Goal: Navigation & Orientation: Find specific page/section

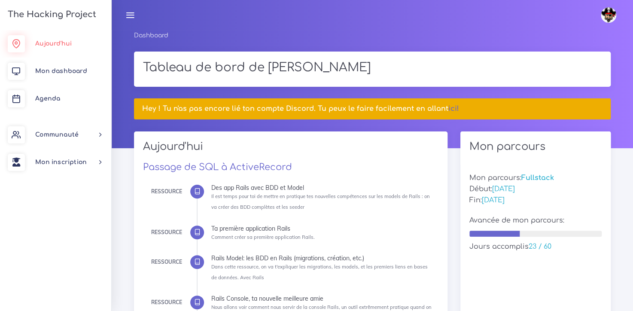
click at [46, 45] on span "Aujourd'hui" at bounding box center [53, 43] width 36 height 6
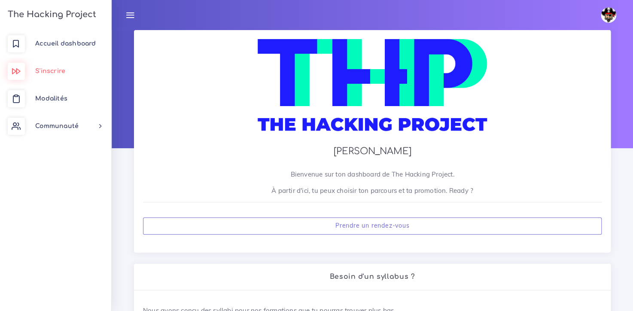
click at [55, 71] on span "S'inscrire" at bounding box center [50, 71] width 30 height 6
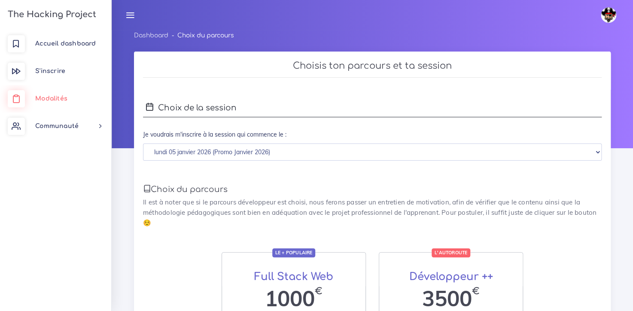
click at [48, 101] on span "Modalités" at bounding box center [51, 98] width 32 height 6
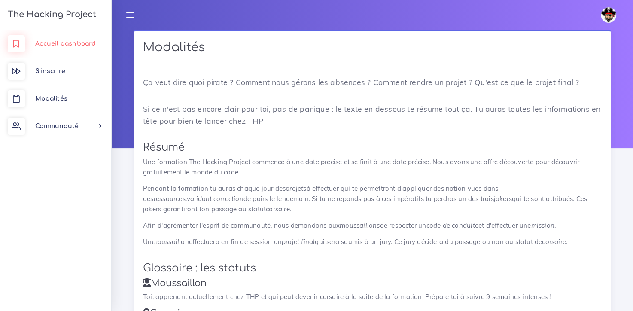
click at [80, 41] on span "Accueil dashboard" at bounding box center [65, 43] width 61 height 6
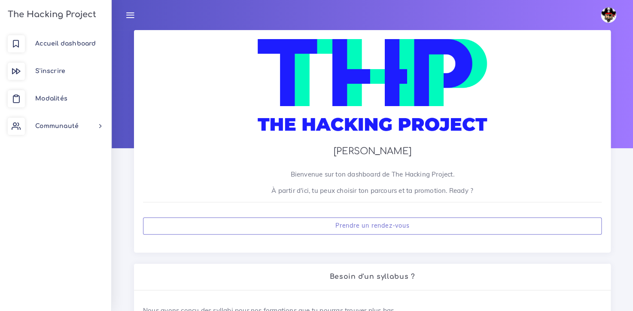
click at [606, 13] on img at bounding box center [607, 14] width 15 height 15
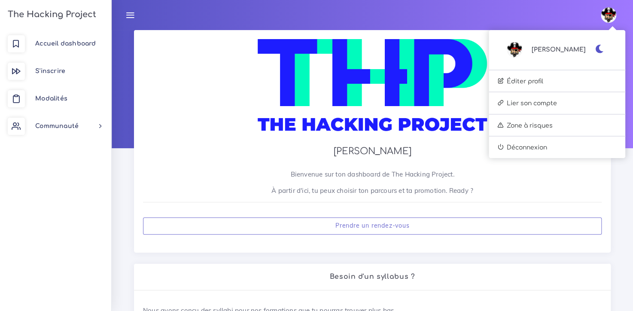
click at [560, 54] on span "[PERSON_NAME]" at bounding box center [558, 50] width 54 height 10
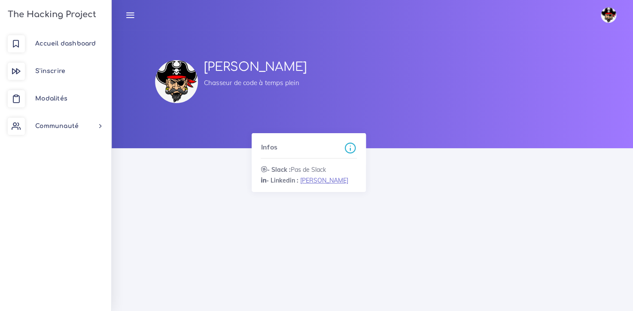
click at [205, 119] on div "[PERSON_NAME] [PERSON_NAME] de code à temps plein" at bounding box center [287, 81] width 338 height 103
click at [203, 122] on div "[PERSON_NAME] [PERSON_NAME] de code à temps plein" at bounding box center [287, 81] width 338 height 103
click at [436, 172] on div "Infos - [GEOGRAPHIC_DATA] : Pas [PERSON_NAME] - Linkedin : [PERSON_NAME] arafan" at bounding box center [371, 168] width 507 height 70
